Goal: Ask a question

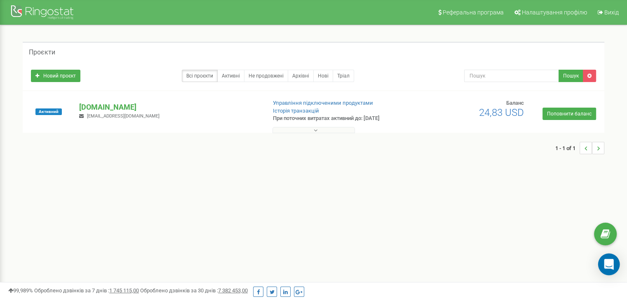
click at [609, 260] on icon "Open Intercom Messenger" at bounding box center [608, 264] width 9 height 11
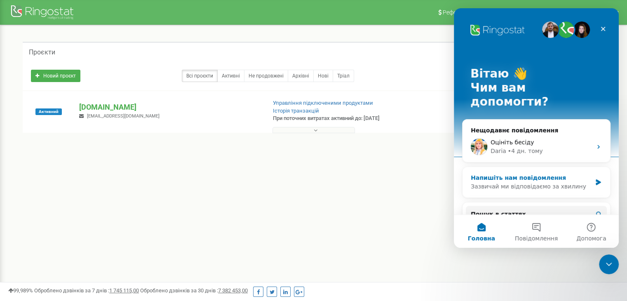
click at [531, 182] on div "Зазвичай ми відповідаємо за хвилину" at bounding box center [531, 186] width 121 height 9
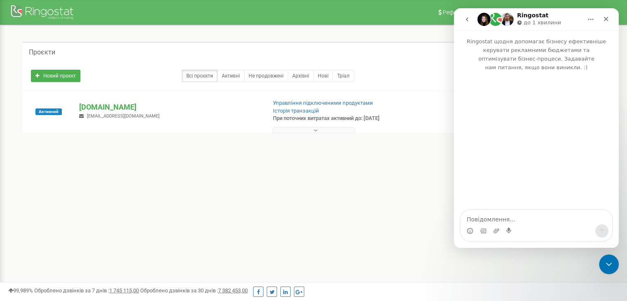
click at [524, 223] on textarea "Повідомлення..." at bounding box center [536, 217] width 151 height 14
type textarea "Добрий день"
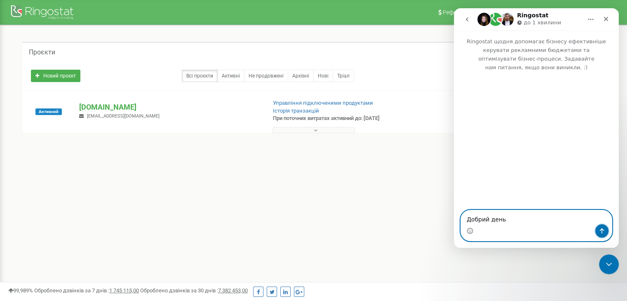
click at [600, 229] on icon "Надіслати повідомлення…" at bounding box center [601, 230] width 5 height 5
click at [538, 216] on textarea "Повідомлення..." at bounding box center [536, 217] width 151 height 14
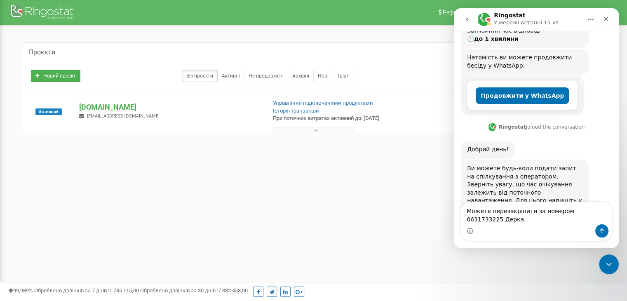
scroll to position [129, 0]
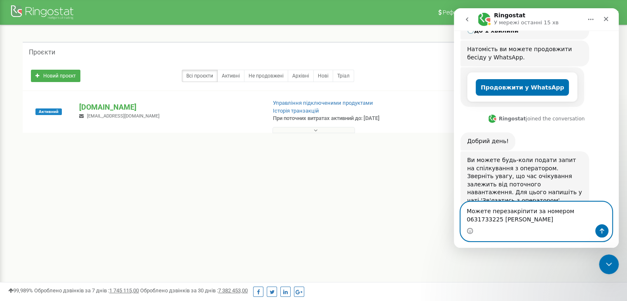
paste textarea "[EMAIL_ADDRESS][DOMAIN_NAME]"
type textarea "Можете перезакріпити за номером 0631733225 [PERSON_NAME] [EMAIL_ADDRESS][DOMAIN…"
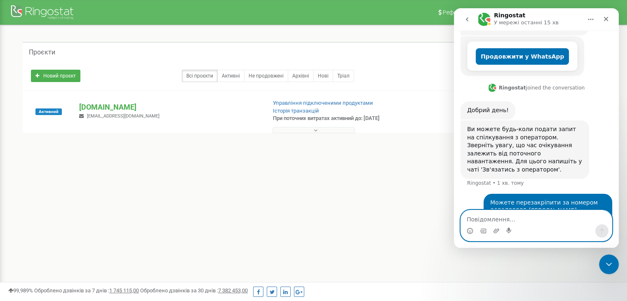
scroll to position [162, 0]
